Goal: Task Accomplishment & Management: Use online tool/utility

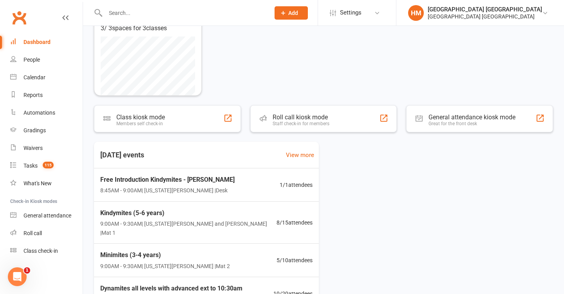
scroll to position [83, 0]
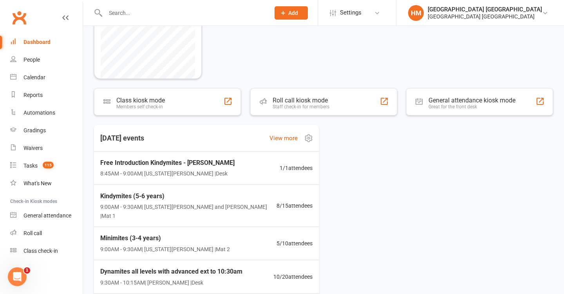
click at [239, 153] on div "Free Introduction Kindymites - Mia Dixon 8:45AM - 9:00AM | Georgia Dearlove | D…" at bounding box center [206, 167] width 231 height 33
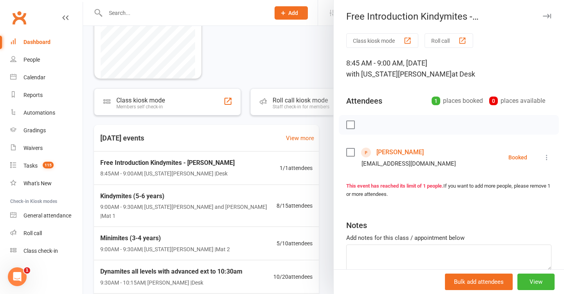
click at [234, 139] on div at bounding box center [323, 147] width 481 height 294
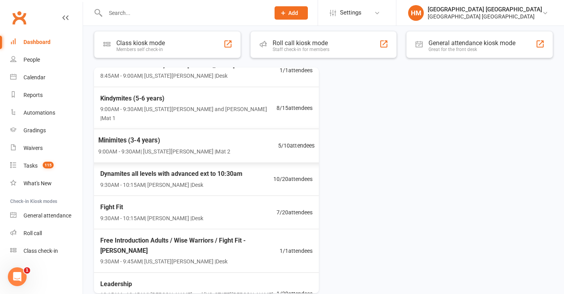
scroll to position [51, 0]
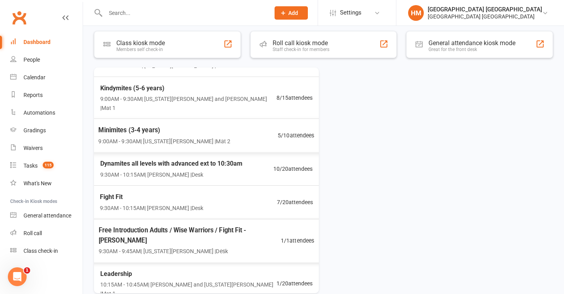
click at [257, 225] on span "Free Introduction Adults / Wise Warriors / Fight Fit - Emily Shirley" at bounding box center [190, 235] width 182 height 20
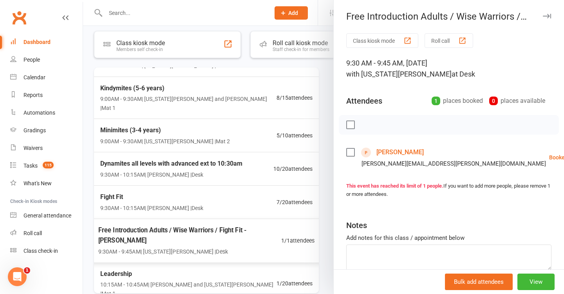
click at [261, 202] on div at bounding box center [323, 147] width 481 height 294
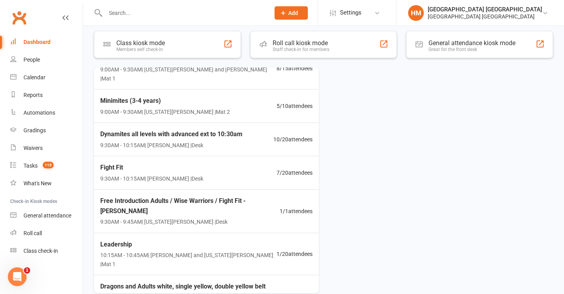
scroll to position [80, 0]
click at [252, 195] on span "Free Introduction Adults / Wise Warriors / Fight Fit - Emily Shirley" at bounding box center [190, 205] width 180 height 20
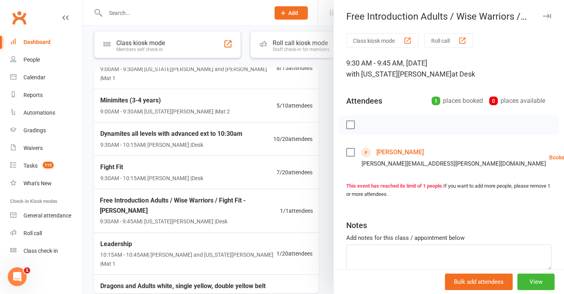
click at [385, 148] on link "Emily Shirley" at bounding box center [400, 152] width 47 height 13
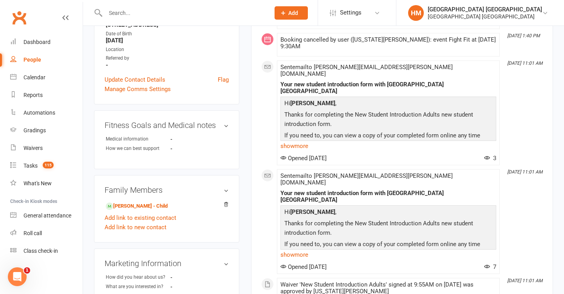
scroll to position [143, 0]
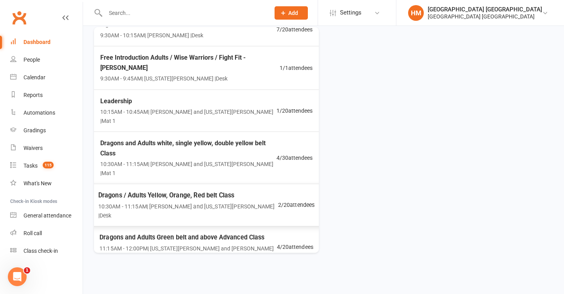
scroll to position [182, 0]
click at [209, 274] on div "Black Belt Prep 11:15AM - 12:00PM | Georgia Dearlove and Jonah Haines | Mat 2" at bounding box center [187, 289] width 179 height 30
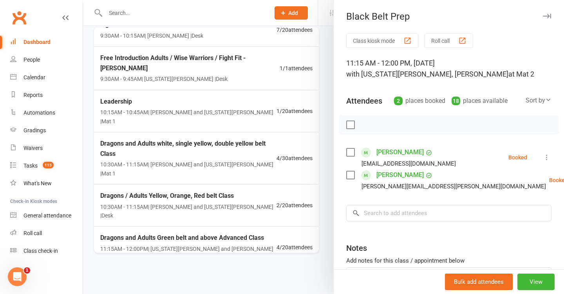
click at [259, 158] on div at bounding box center [323, 147] width 481 height 294
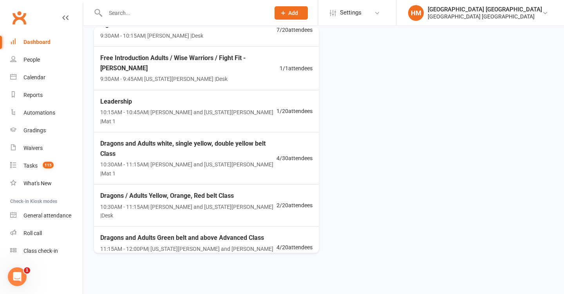
click at [247, 232] on span "Dragons and Adults Green belt and above Advanced Class" at bounding box center [188, 237] width 177 height 10
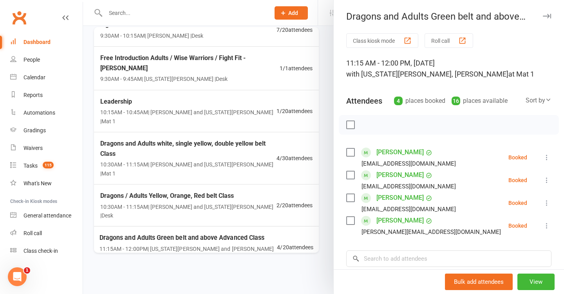
click at [307, 183] on div at bounding box center [323, 147] width 481 height 294
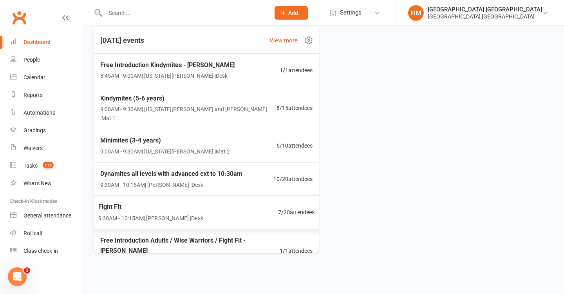
scroll to position [0, 0]
click at [219, 235] on span "Free Introduction Adults / Wise Warriors / Fight Fit - Emily Shirley" at bounding box center [190, 245] width 182 height 20
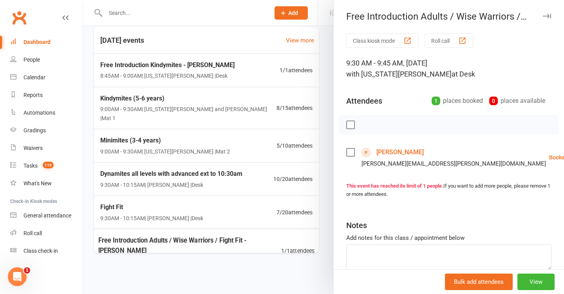
click at [215, 187] on div at bounding box center [323, 147] width 481 height 294
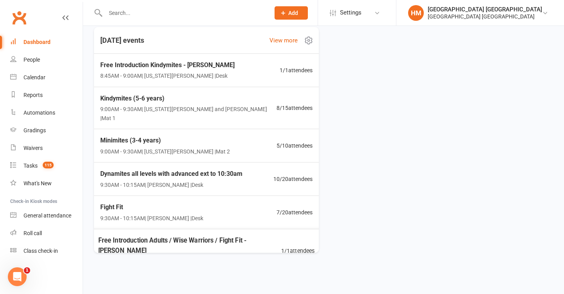
click at [214, 235] on span "Free Introduction Adults / Wise Warriors / Fight Fit - Emily Shirley" at bounding box center [189, 245] width 183 height 20
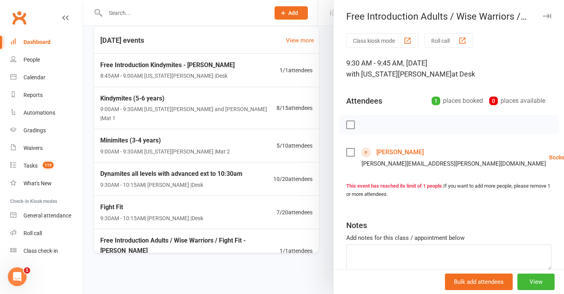
click at [378, 152] on link "Emily Shirley" at bounding box center [400, 152] width 47 height 13
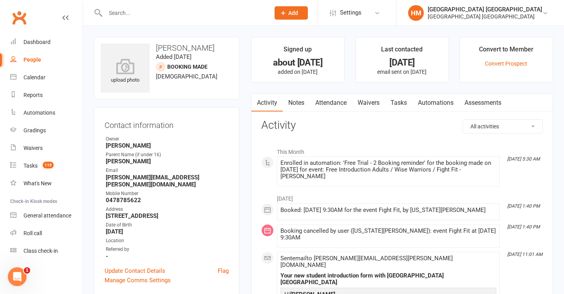
click at [373, 103] on link "Waivers" at bounding box center [368, 103] width 33 height 18
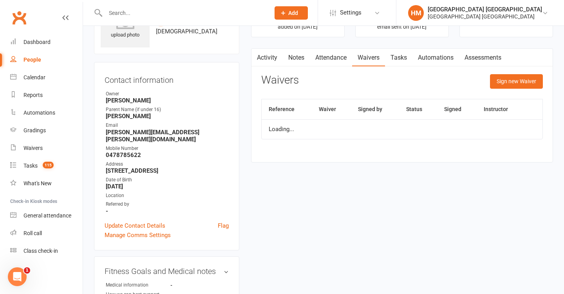
scroll to position [64, 0]
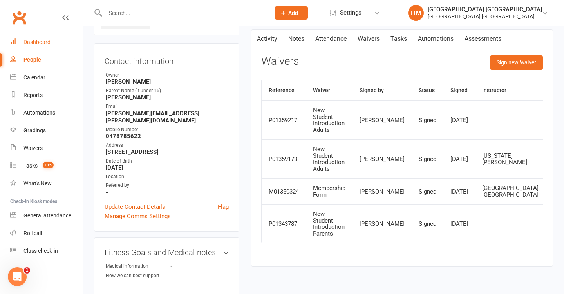
click at [48, 40] on div "Dashboard" at bounding box center [37, 42] width 27 height 6
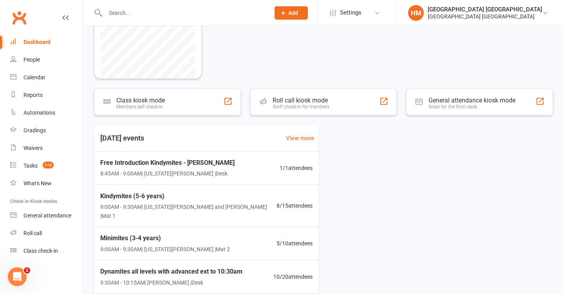
scroll to position [102, 0]
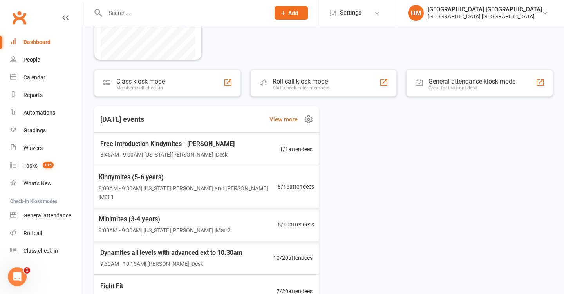
click at [215, 177] on span "Kindymites (5-6 years)" at bounding box center [188, 177] width 179 height 10
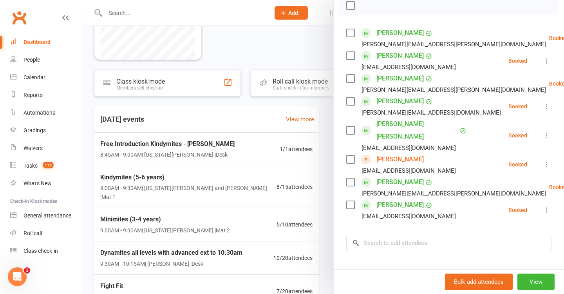
scroll to position [120, 0]
click at [263, 152] on div at bounding box center [323, 147] width 481 height 294
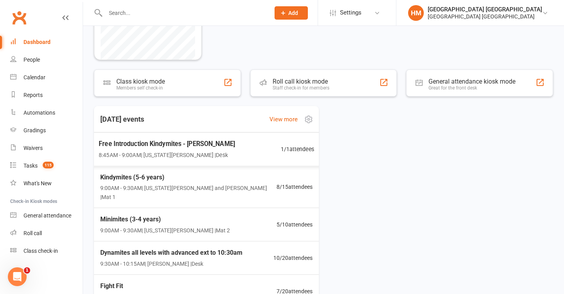
click at [258, 151] on div "Free Introduction Kindymites - Mia Dixon 8:45AM - 9:00AM | Georgia Dearlove | D…" at bounding box center [206, 149] width 234 height 34
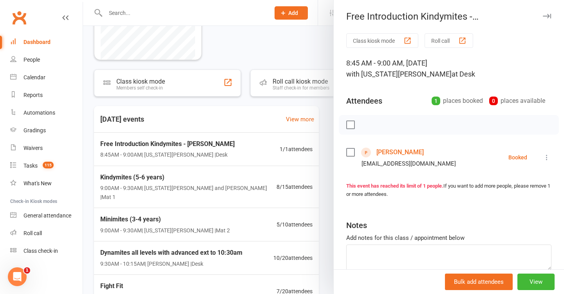
click at [397, 154] on link "Mia Dixon" at bounding box center [400, 152] width 47 height 13
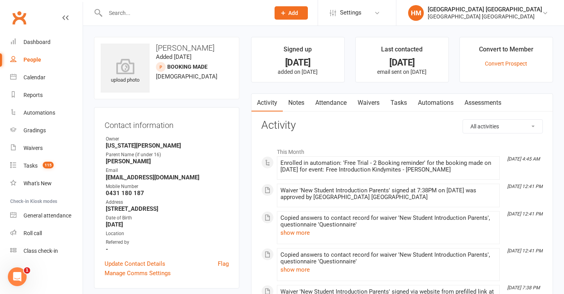
click at [304, 108] on link "Notes" at bounding box center [296, 103] width 27 height 18
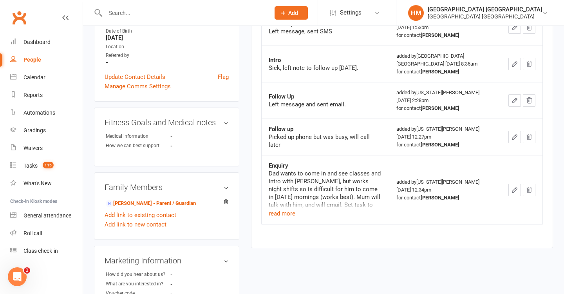
scroll to position [188, 0]
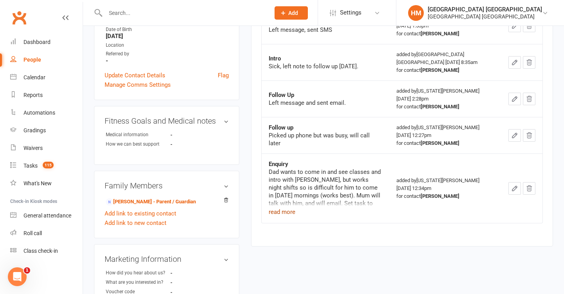
click at [279, 207] on button "read more" at bounding box center [282, 211] width 27 height 9
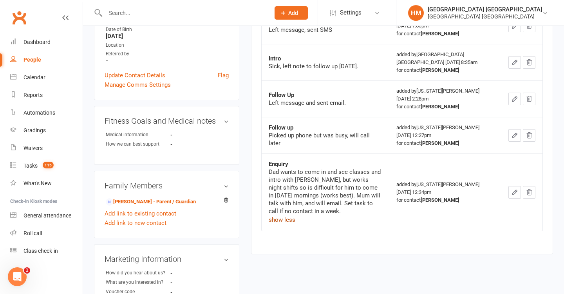
drag, startPoint x: 276, startPoint y: 221, endPoint x: 276, endPoint y: 215, distance: 5.9
click at [276, 221] on button "show less" at bounding box center [282, 219] width 27 height 9
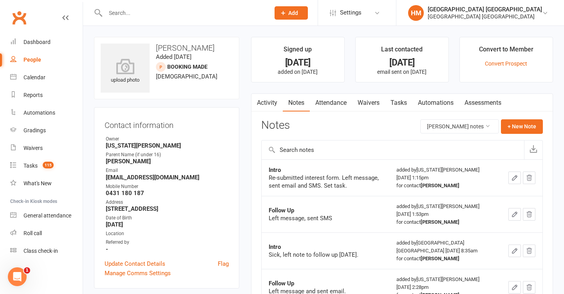
scroll to position [0, 0]
click at [50, 163] on span "115" at bounding box center [48, 164] width 11 height 7
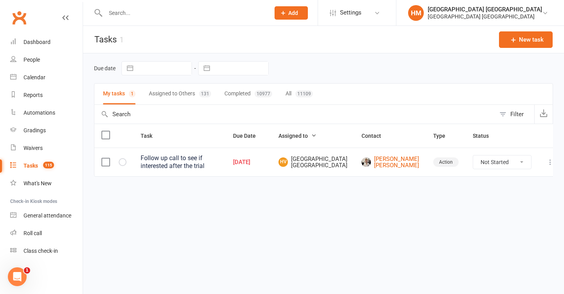
click at [120, 176] on td at bounding box center [113, 161] width 39 height 29
click at [0, 0] on icon "button" at bounding box center [0, 0] width 0 height 0
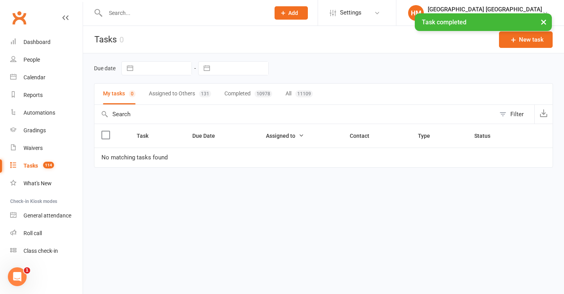
click at [45, 80] on link "Calendar" at bounding box center [46, 78] width 73 height 18
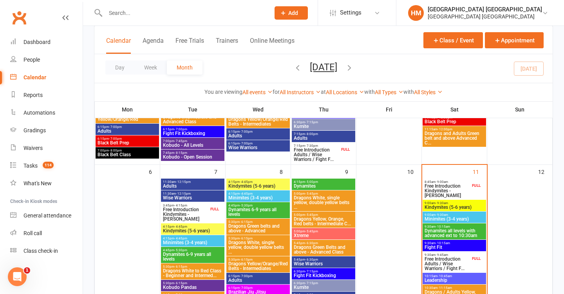
scroll to position [204, 0]
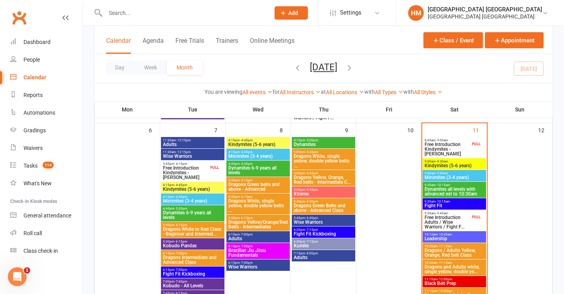
click at [339, 145] on span "Dynamites" at bounding box center [324, 144] width 60 height 5
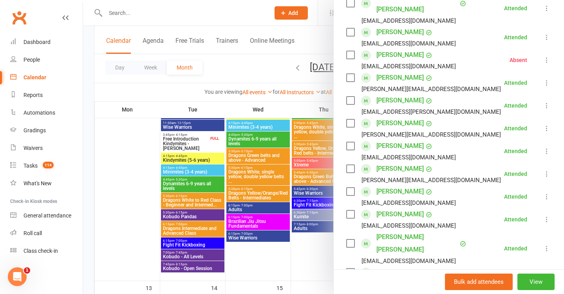
scroll to position [432, 0]
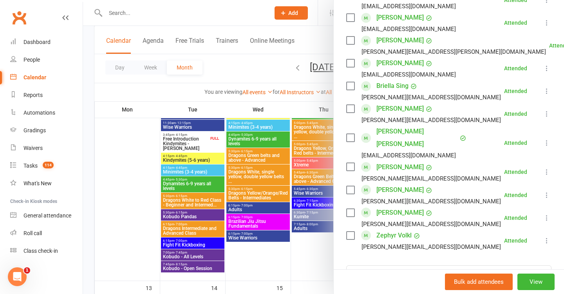
click at [316, 186] on div at bounding box center [323, 147] width 481 height 294
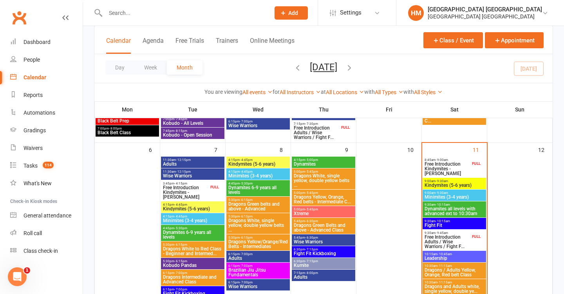
scroll to position [176, 0]
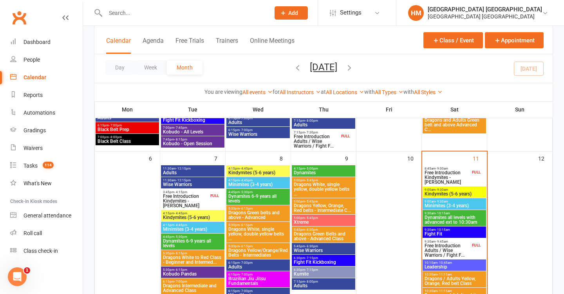
click at [317, 189] on span "Dragons White, single yellow, double yellow belts ..." at bounding box center [324, 189] width 60 height 14
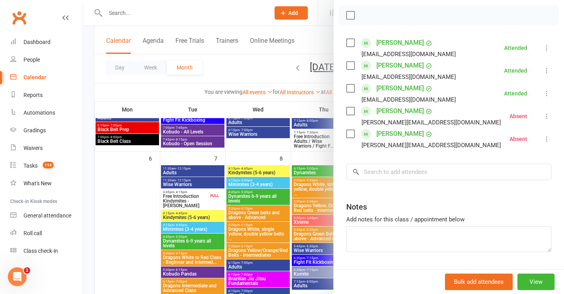
scroll to position [117, 0]
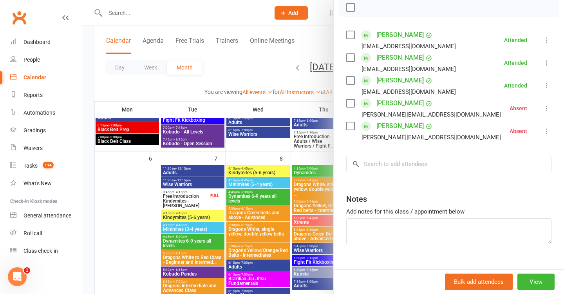
click at [287, 214] on div at bounding box center [323, 147] width 481 height 294
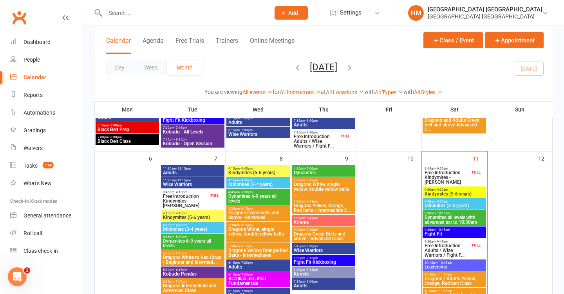
click at [308, 204] on span "Dragons Yellow, Orange, Red belts - Intermediate C..." at bounding box center [324, 207] width 60 height 9
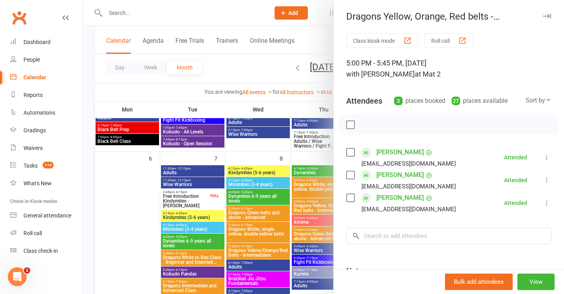
click at [301, 179] on div at bounding box center [323, 147] width 481 height 294
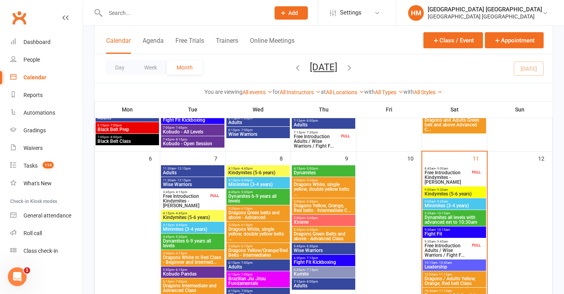
click at [301, 222] on span "Xtreme" at bounding box center [324, 221] width 60 height 5
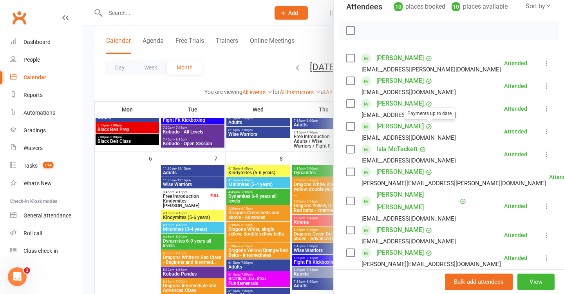
scroll to position [141, 0]
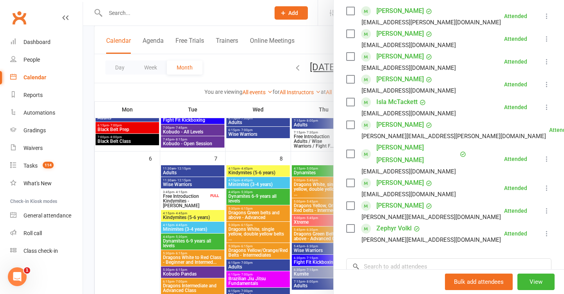
click at [277, 198] on div at bounding box center [323, 147] width 481 height 294
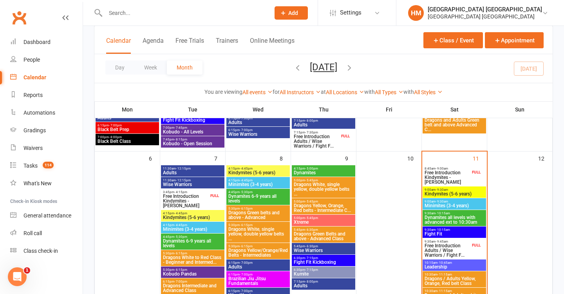
click at [298, 232] on span "Dragons Green Belts and above - Advanced Class" at bounding box center [324, 235] width 60 height 9
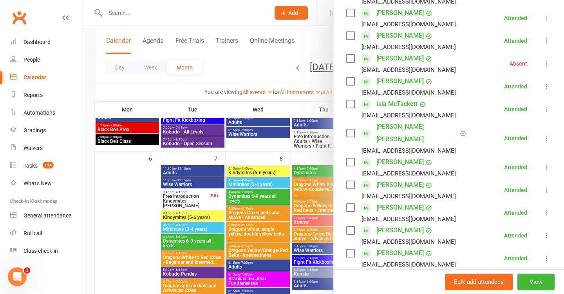
scroll to position [239, 0]
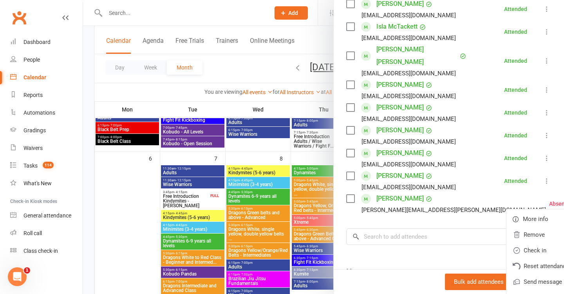
click at [517, 242] on link "Check in" at bounding box center [549, 250] width 84 height 16
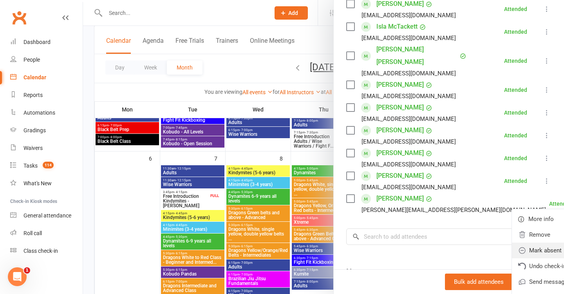
click at [512, 242] on link "Mark absent" at bounding box center [554, 250] width 84 height 16
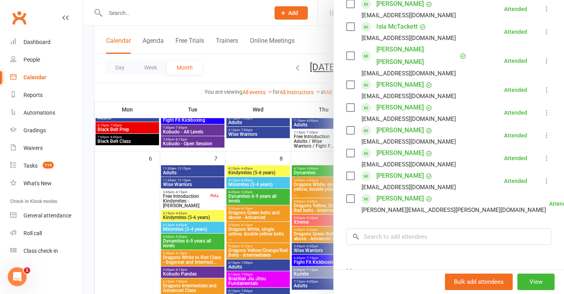
click at [292, 205] on div at bounding box center [323, 147] width 481 height 294
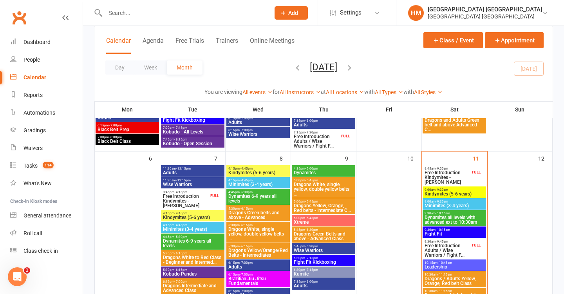
click at [319, 248] on span "Wise Warriors" at bounding box center [324, 250] width 60 height 5
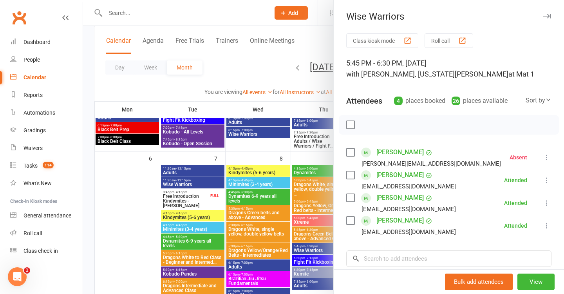
drag, startPoint x: 275, startPoint y: 169, endPoint x: 275, endPoint y: 182, distance: 13.3
click at [275, 169] on div at bounding box center [323, 147] width 481 height 294
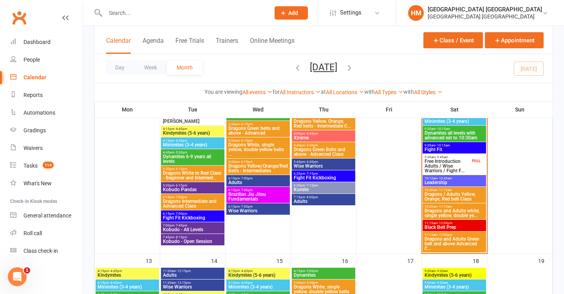
scroll to position [261, 0]
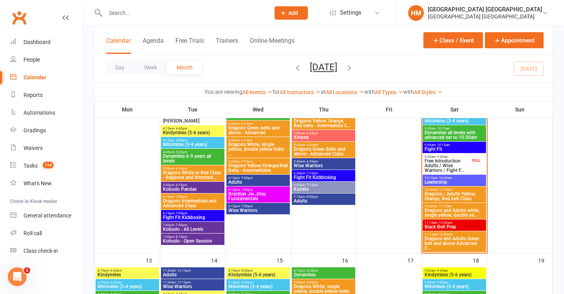
click at [319, 172] on span "6:30pm - 7:15pm" at bounding box center [324, 173] width 60 height 4
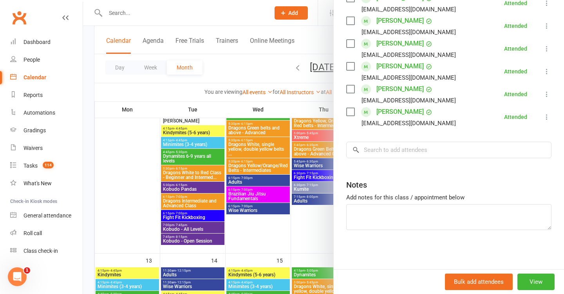
click at [271, 167] on div at bounding box center [323, 147] width 481 height 294
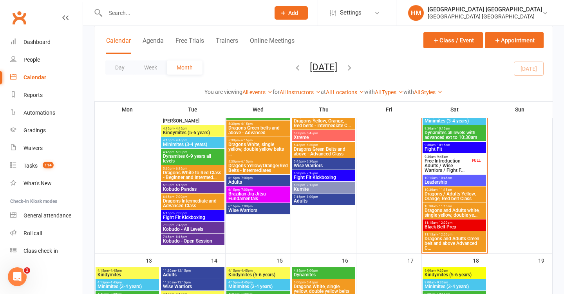
scroll to position [154, 0]
click at [307, 190] on span "Kumite" at bounding box center [324, 189] width 60 height 5
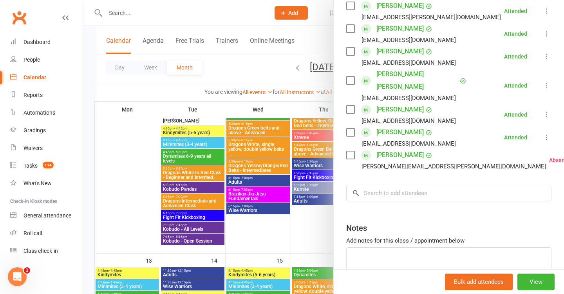
scroll to position [132, 0]
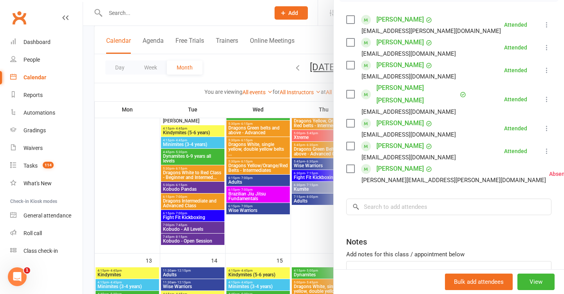
click at [271, 157] on div at bounding box center [323, 147] width 481 height 294
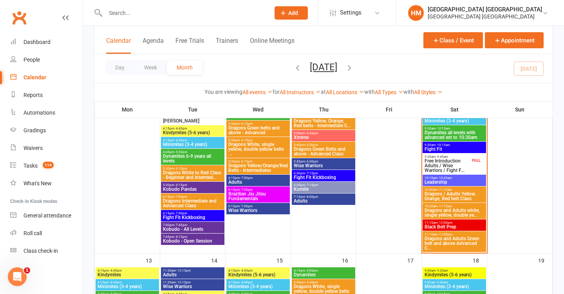
click at [307, 196] on span "- 8:00pm" at bounding box center [311, 197] width 13 height 4
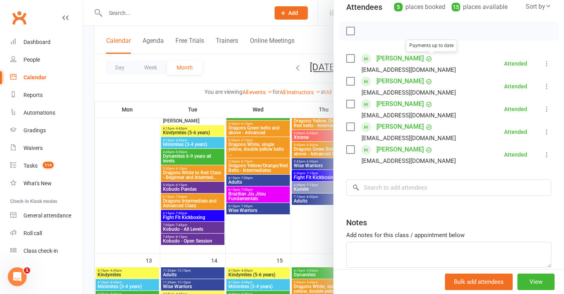
scroll to position [102, 0]
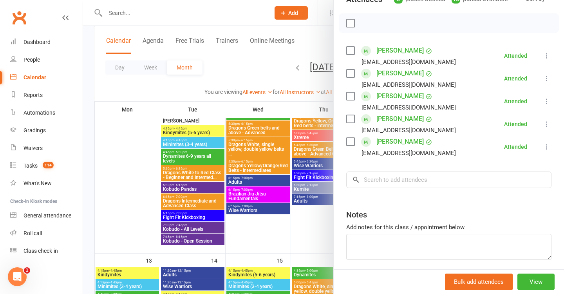
click at [299, 154] on div at bounding box center [323, 147] width 481 height 294
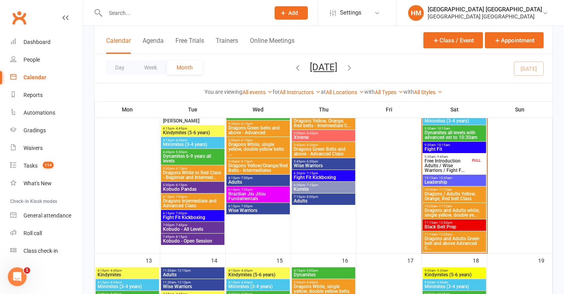
click at [303, 189] on span "Kumite" at bounding box center [324, 189] width 60 height 5
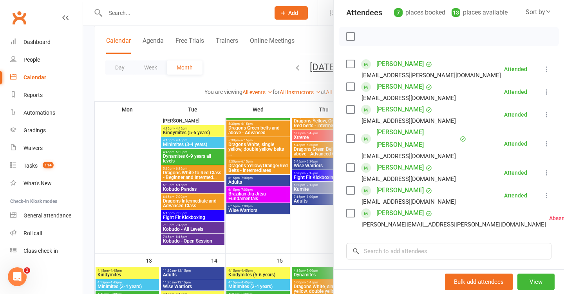
scroll to position [89, 0]
click at [395, 242] on input "search" at bounding box center [448, 250] width 205 height 16
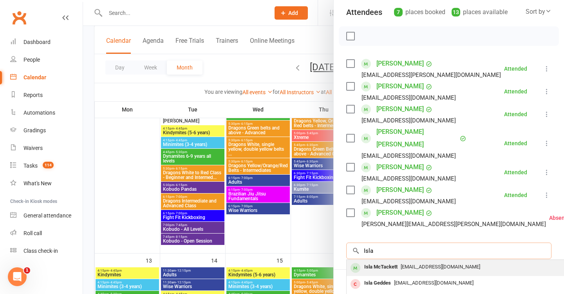
type input "Isla"
click at [384, 261] on div "Isla McTackett" at bounding box center [381, 266] width 40 height 11
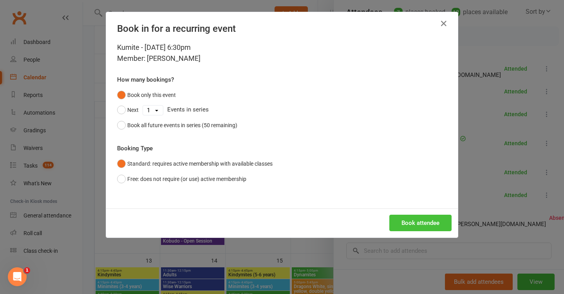
click at [410, 225] on button "Book attendee" at bounding box center [421, 222] width 62 height 16
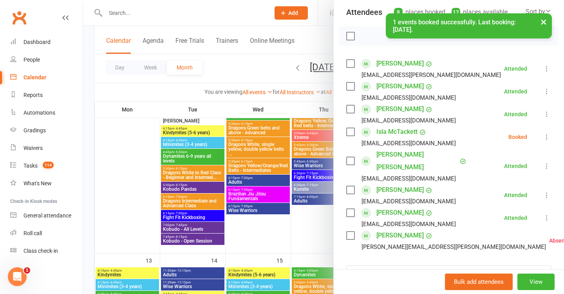
click at [546, 139] on icon at bounding box center [547, 137] width 8 height 8
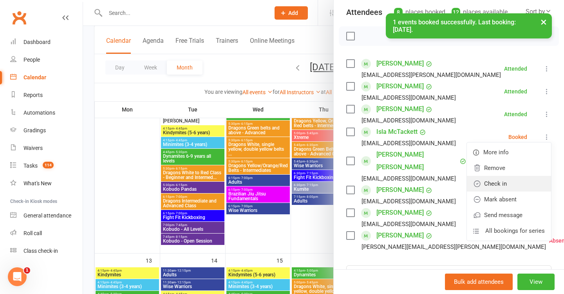
click at [504, 184] on link "Check in" at bounding box center [509, 184] width 84 height 16
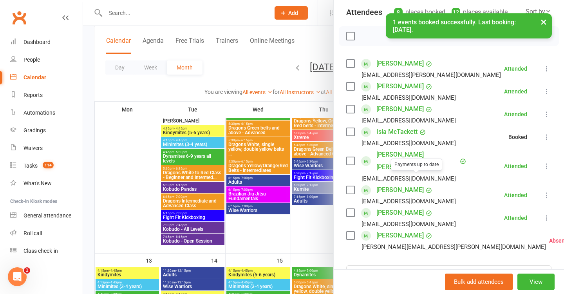
click at [319, 162] on div at bounding box center [323, 147] width 481 height 294
